Goal: Transaction & Acquisition: Purchase product/service

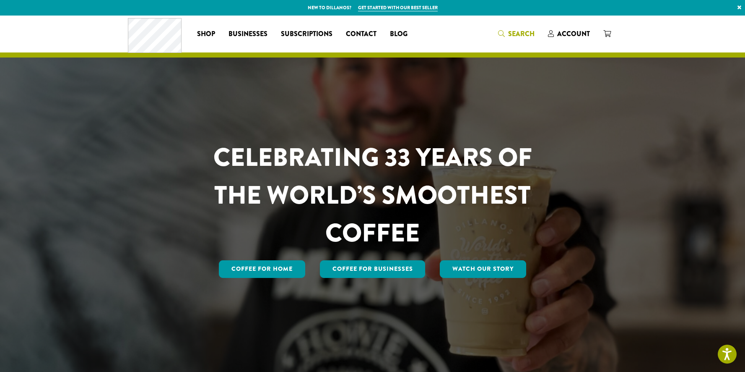
click at [518, 35] on span "Search" at bounding box center [521, 34] width 26 height 10
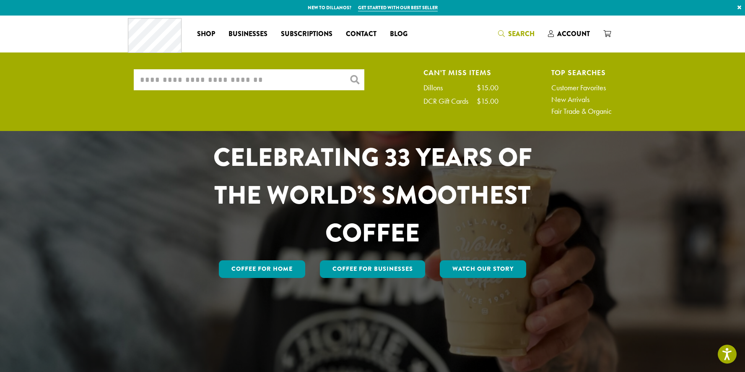
click at [259, 78] on input "What are you searching for?" at bounding box center [249, 79] width 231 height 21
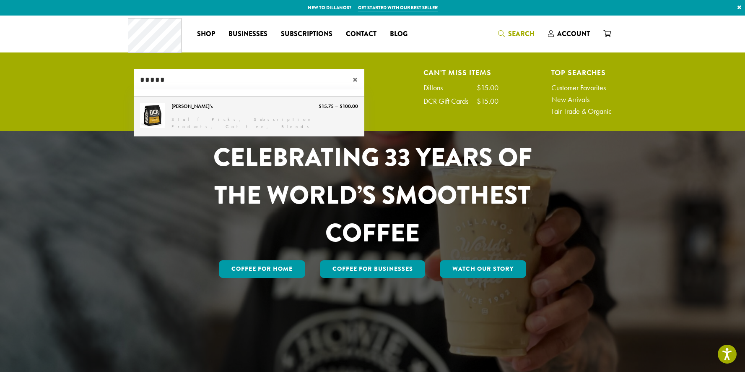
type input "*****"
click at [189, 107] on link "[PERSON_NAME]’s" at bounding box center [249, 115] width 231 height 39
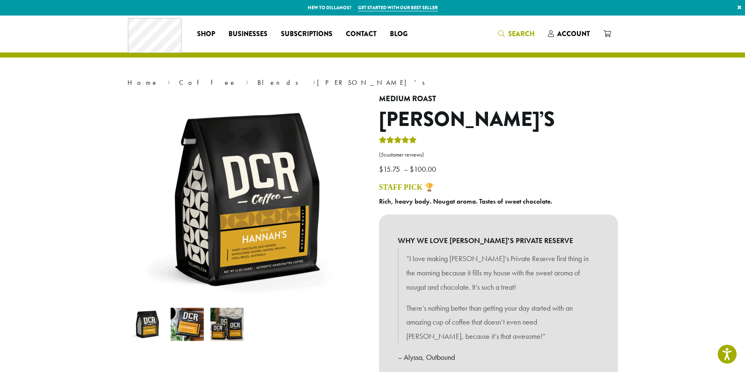
click at [523, 37] on span "Search" at bounding box center [521, 34] width 26 height 10
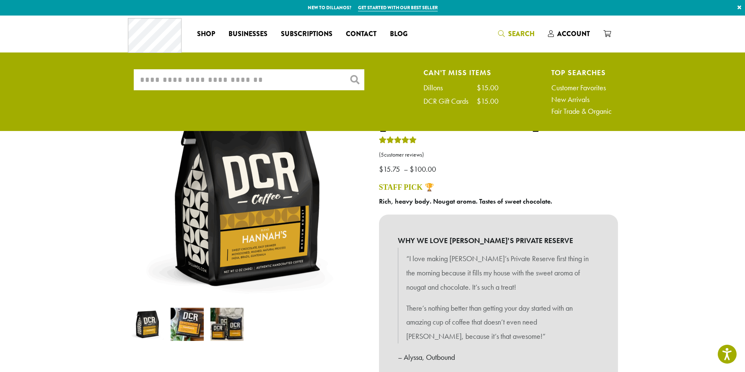
click at [287, 82] on input "What are you searching for?" at bounding box center [249, 79] width 231 height 21
type input "******"
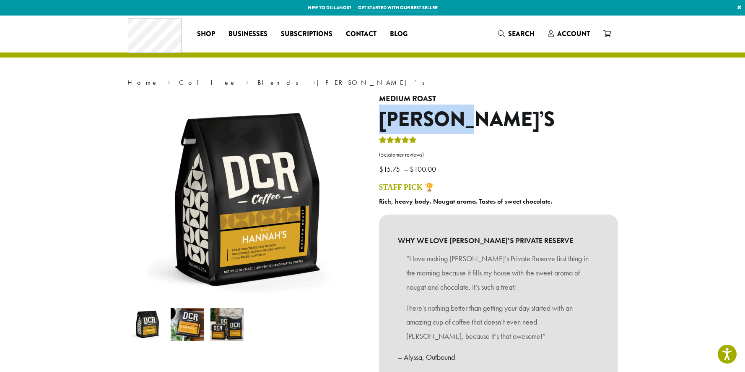
drag, startPoint x: 382, startPoint y: 122, endPoint x: 486, endPoint y: 122, distance: 103.6
click at [486, 122] on h1 "[PERSON_NAME]’s" at bounding box center [498, 119] width 239 height 24
copy h1 "[PERSON_NAME]’s"
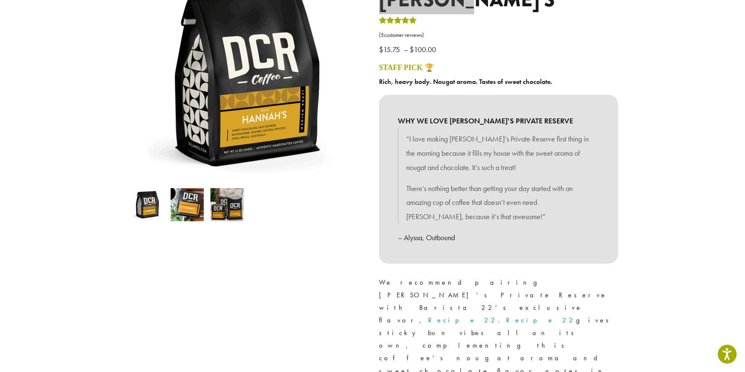
scroll to position [136, 0]
